Goal: Task Accomplishment & Management: Manage account settings

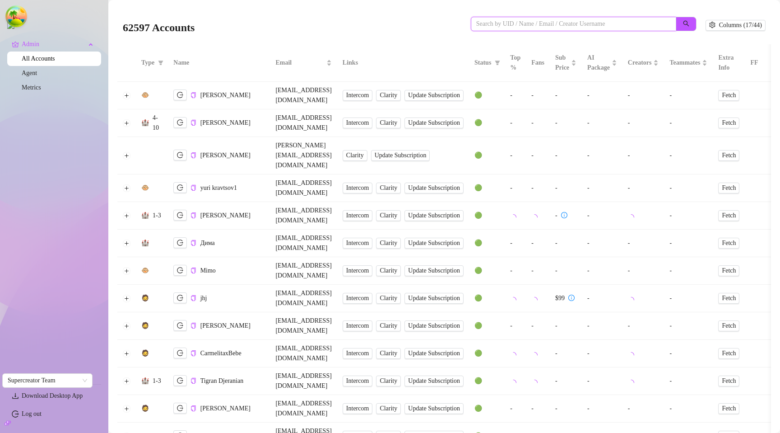
click at [514, 23] on input "search" at bounding box center [569, 24] width 187 height 10
paste input "rPmJ9HxkylaiIEHucJSc355lHIQ2"
type input "rPmJ9HxkylaiIEHucJSc355lHIQ2"
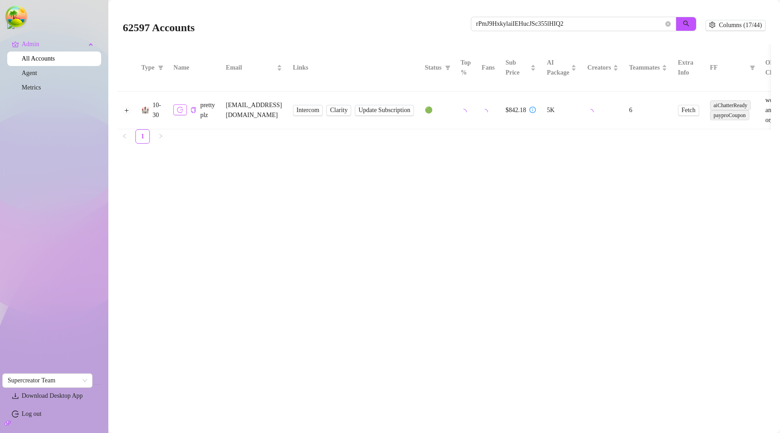
click at [183, 112] on icon "logout" at bounding box center [180, 110] width 6 height 6
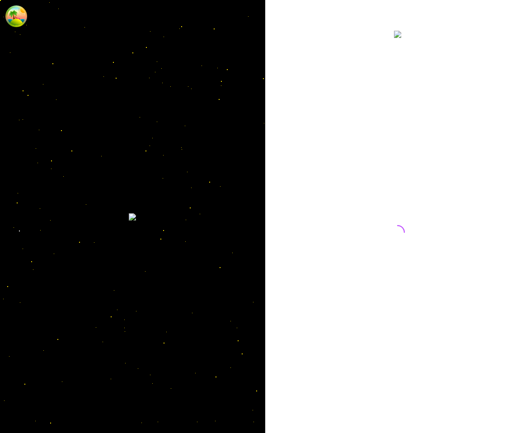
click at [453, 140] on div at bounding box center [397, 223] width 201 height 389
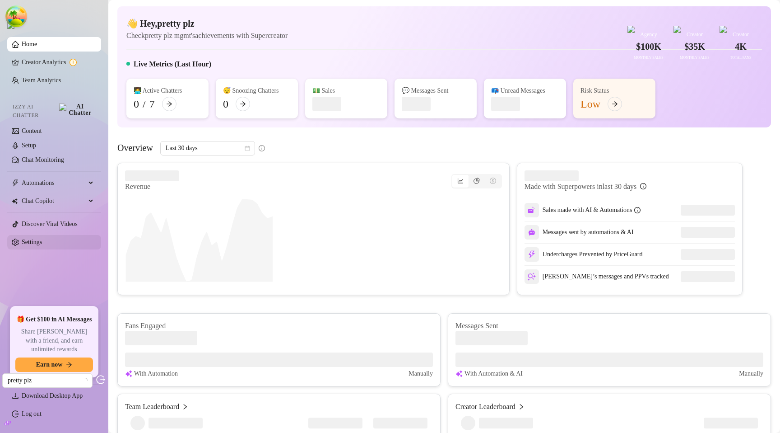
click at [35, 241] on link "Settings" at bounding box center [32, 241] width 20 height 7
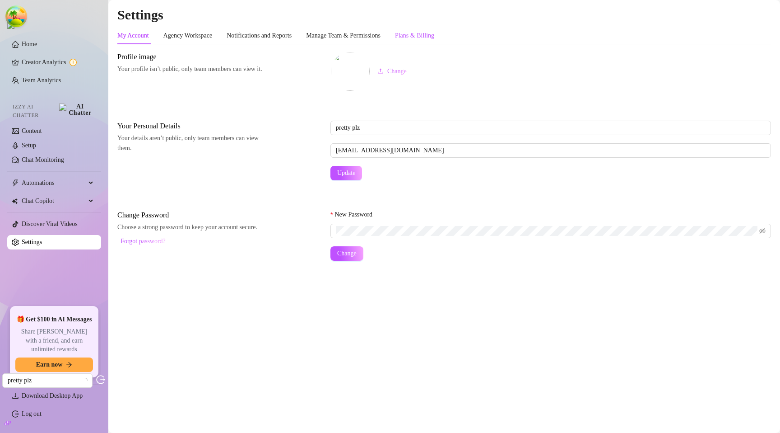
click at [426, 35] on div "Plans & Billing" at bounding box center [414, 36] width 39 height 10
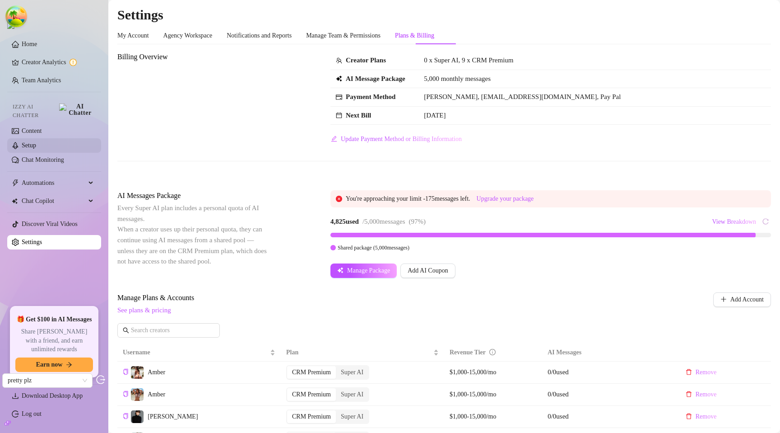
click at [36, 142] on link "Setup" at bounding box center [29, 145] width 14 height 7
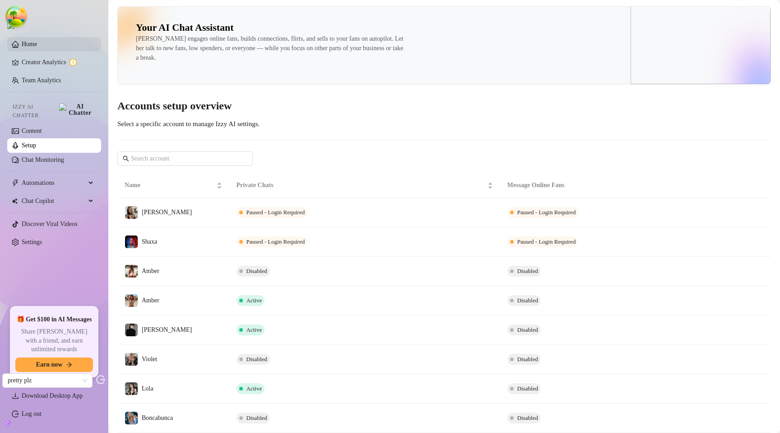
click at [35, 44] on link "Home" at bounding box center [29, 44] width 15 height 7
